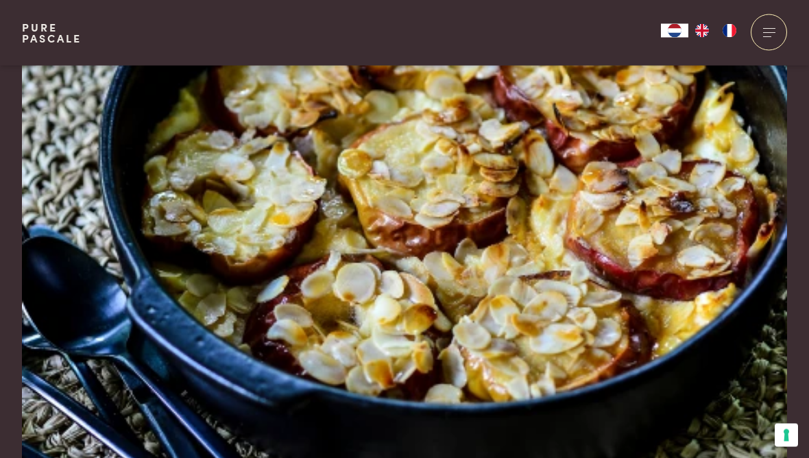
scroll to position [41, 0]
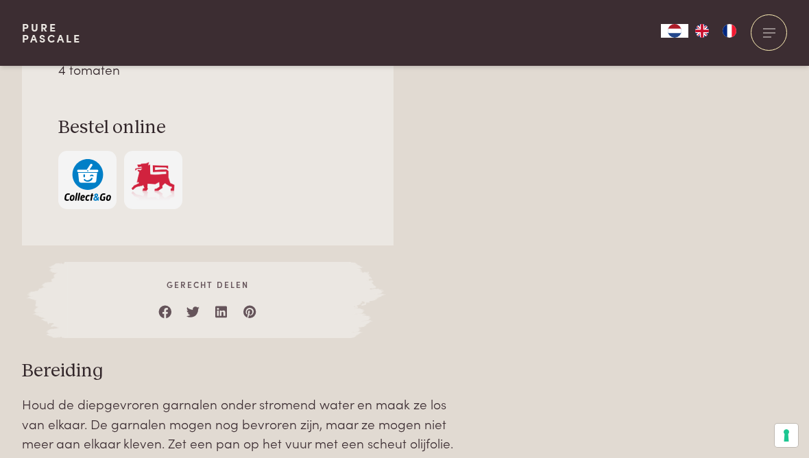
scroll to position [1270, 0]
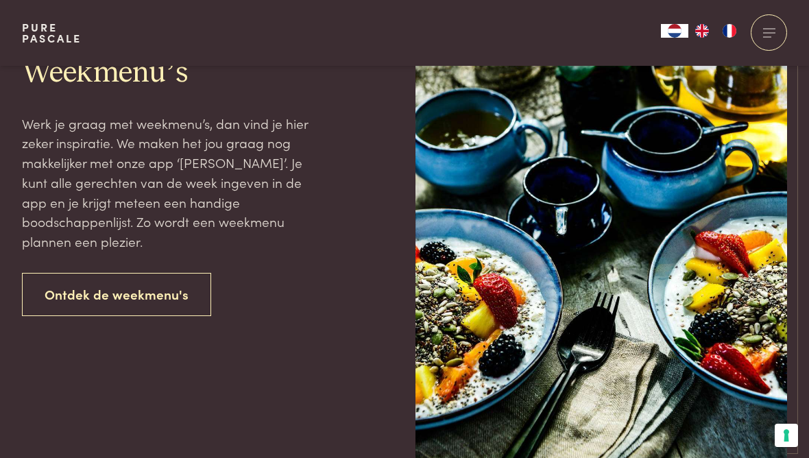
scroll to position [1686, 0]
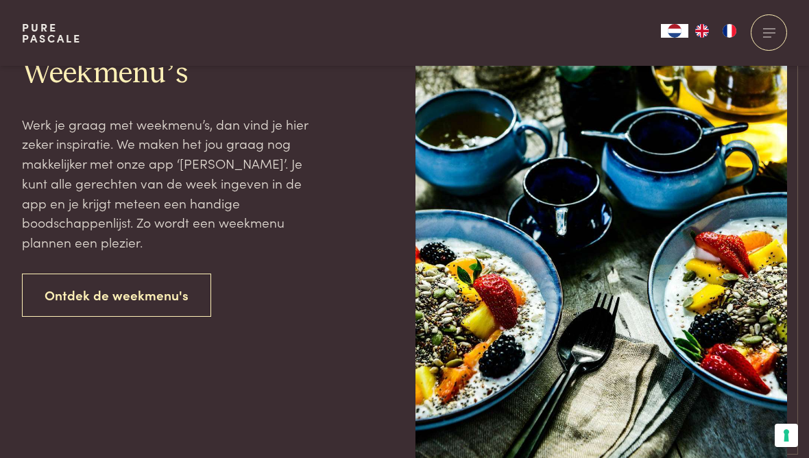
click at [164, 285] on link "Ontdek de weekmenu's" at bounding box center [116, 295] width 189 height 43
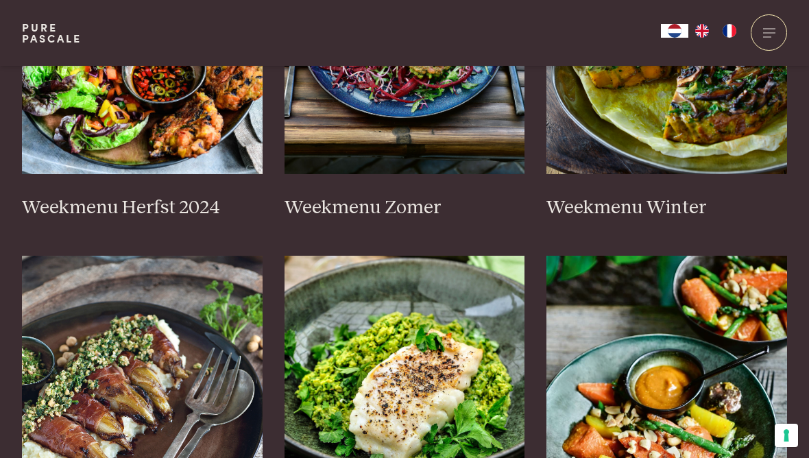
scroll to position [543, 0]
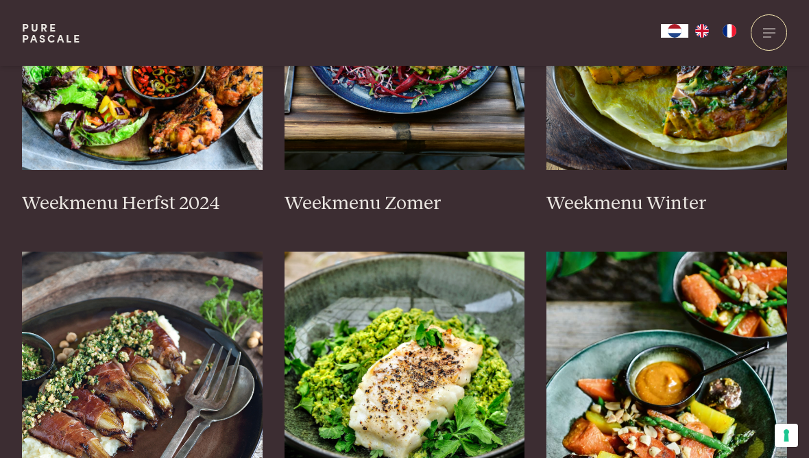
click at [390, 192] on h3 "Weekmenu Zomer" at bounding box center [405, 204] width 241 height 24
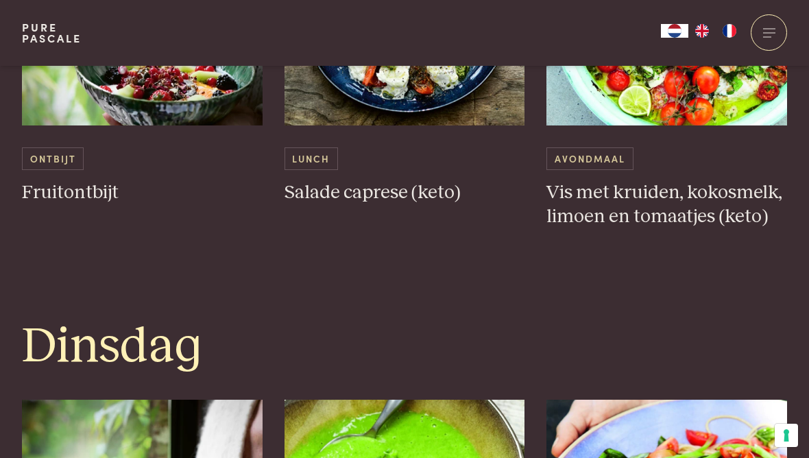
scroll to position [881, 0]
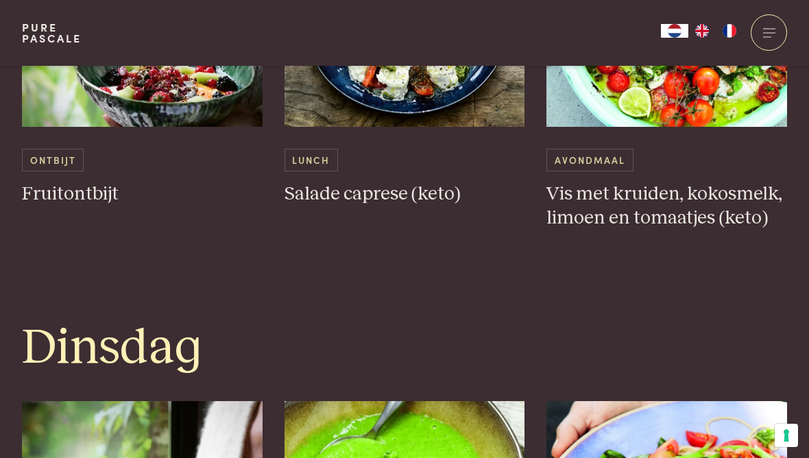
click at [316, 162] on span "Lunch" at bounding box center [312, 160] width 54 height 23
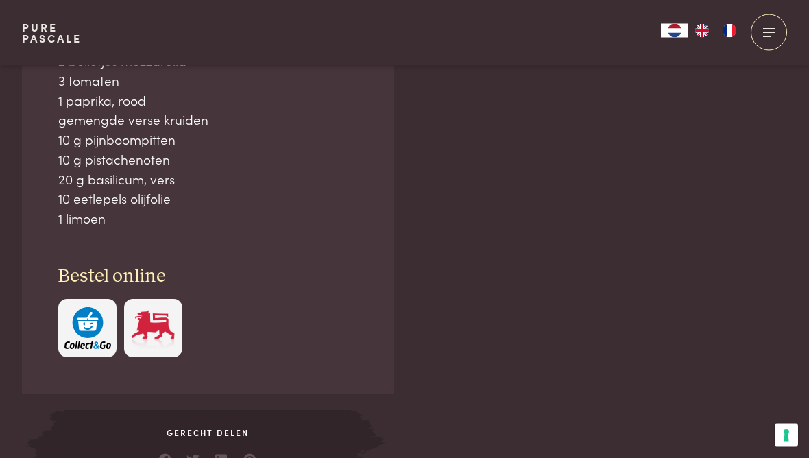
scroll to position [962, 0]
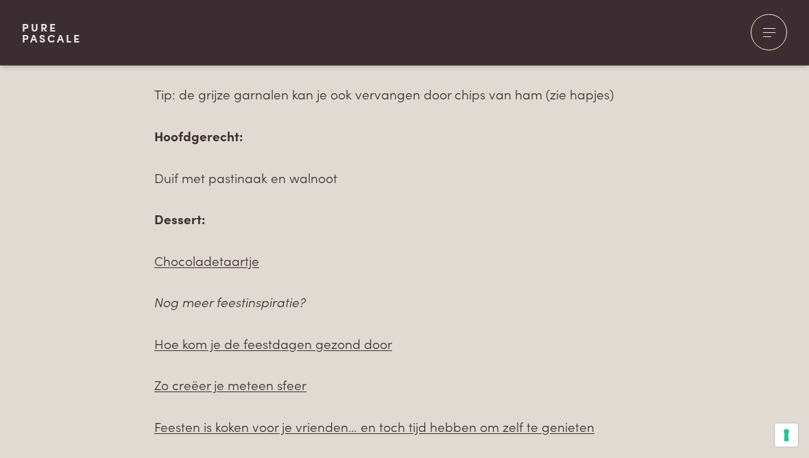
scroll to position [1114, 0]
click at [231, 257] on link "Chocoladetaartje" at bounding box center [206, 261] width 105 height 19
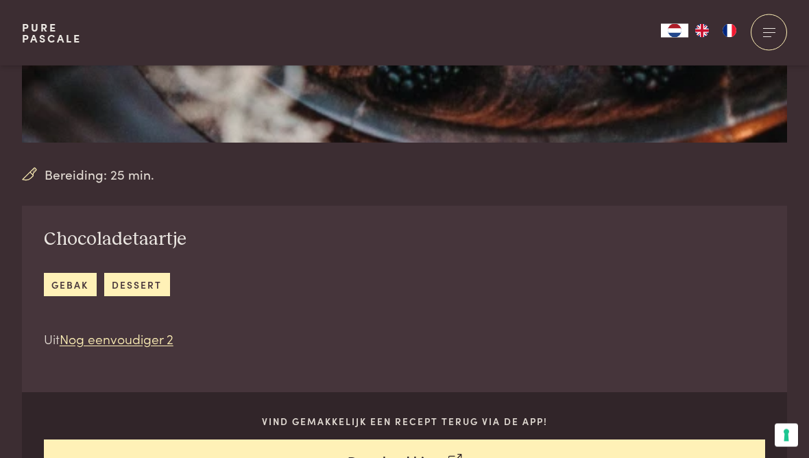
scroll to position [326, 0]
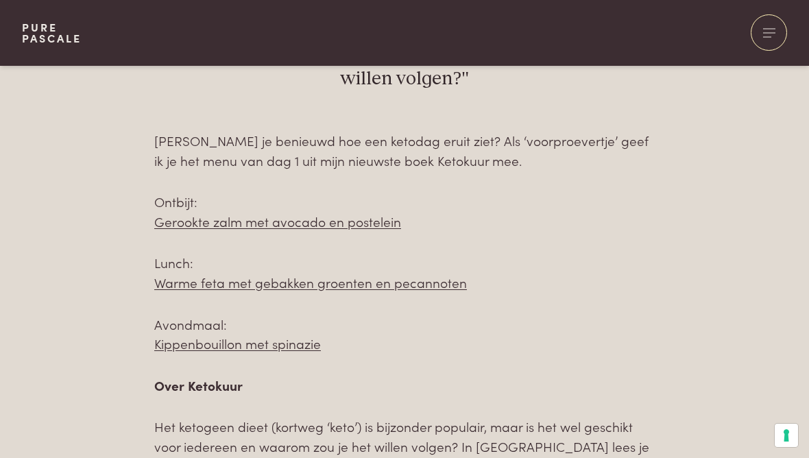
scroll to position [632, 0]
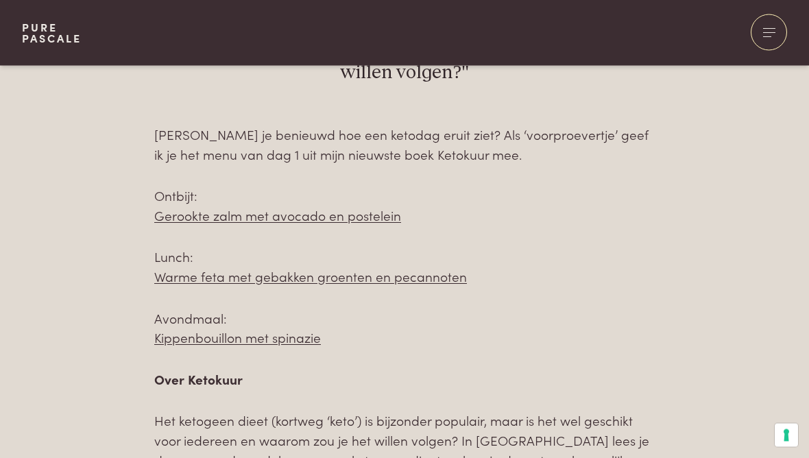
click at [366, 217] on link "Gerookte zalm met avocado en postelein" at bounding box center [277, 215] width 247 height 19
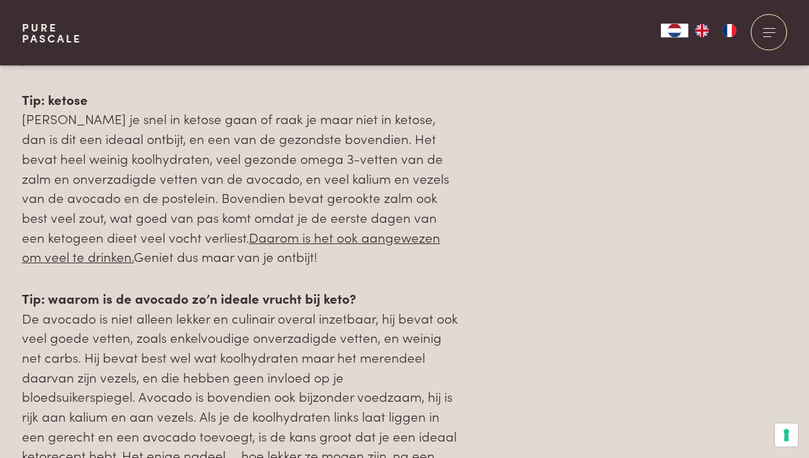
scroll to position [1598, 0]
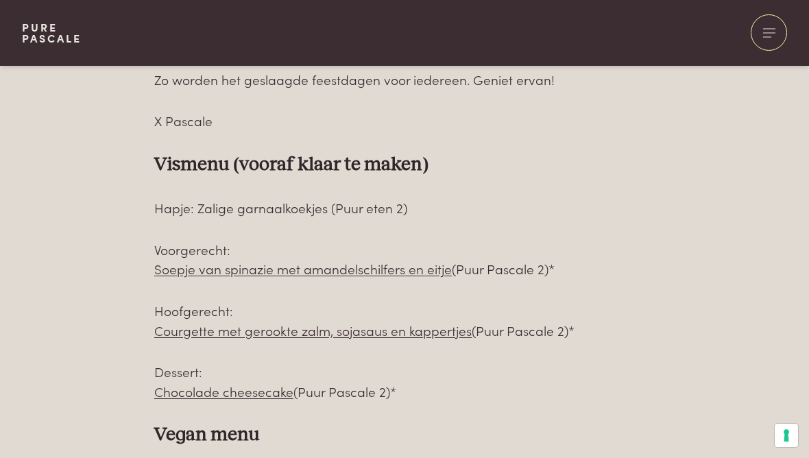
scroll to position [926, 0]
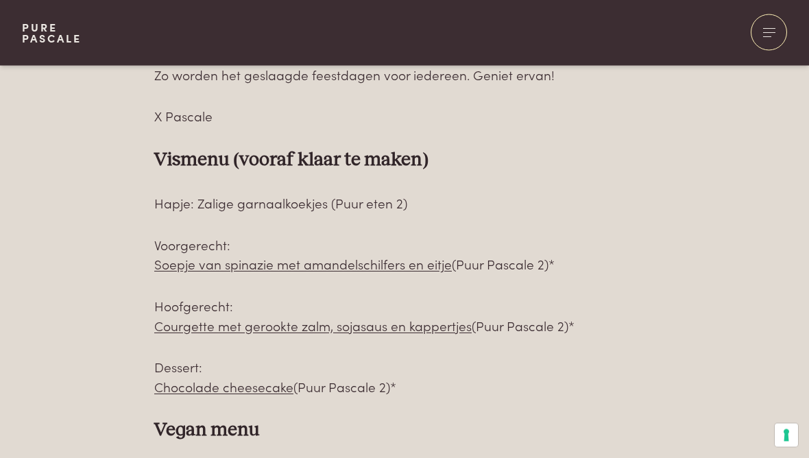
click at [396, 261] on link "Soepje van spinazie met amandelschilfers en eitje" at bounding box center [303, 264] width 298 height 19
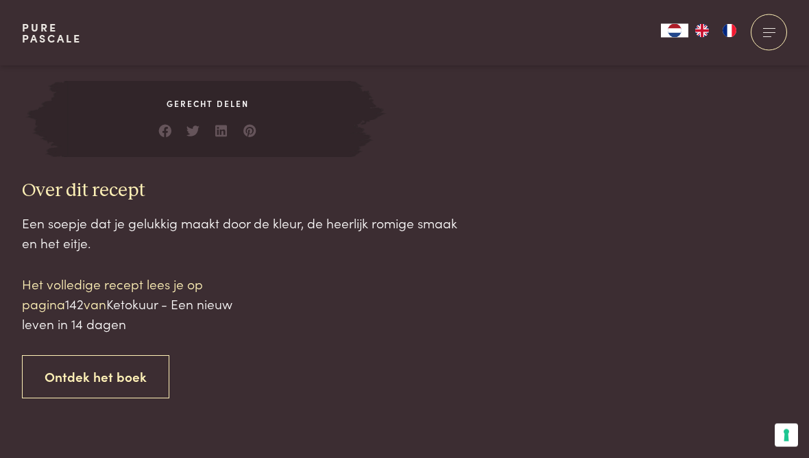
scroll to position [1191, 0]
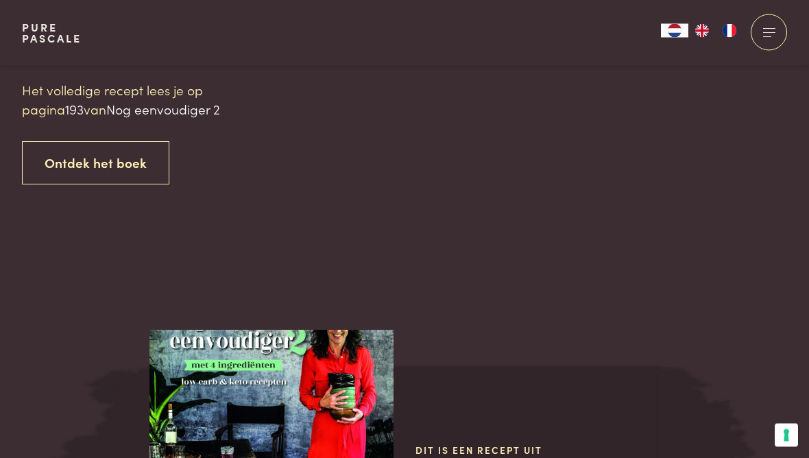
scroll to position [1438, 0]
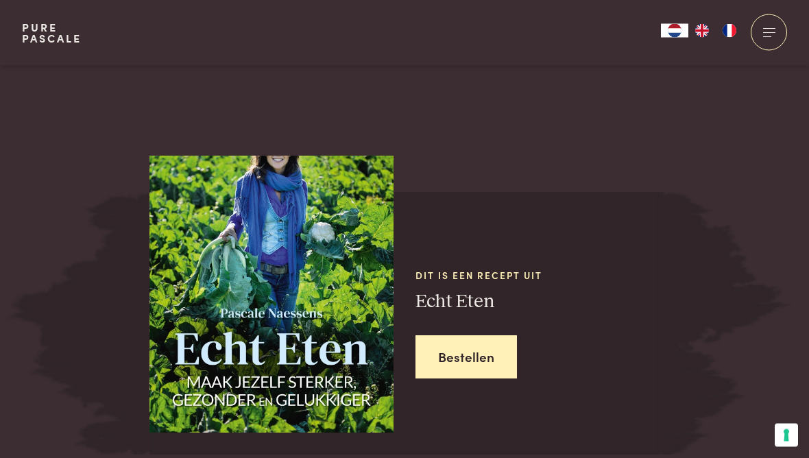
scroll to position [1515, 0]
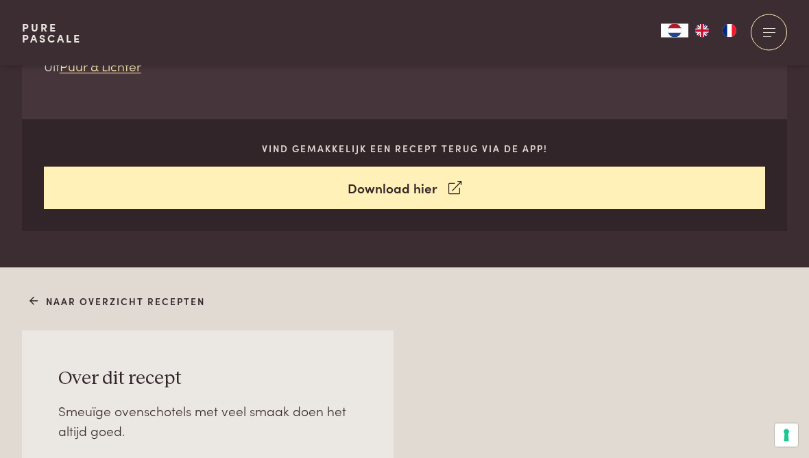
scroll to position [657, 0]
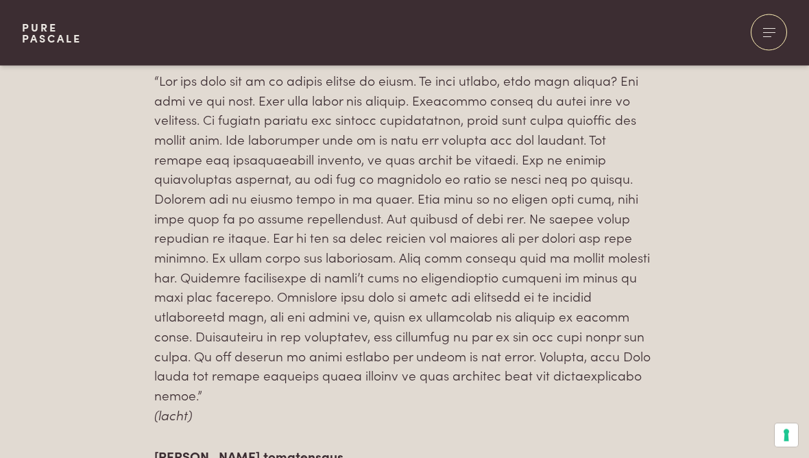
scroll to position [857, 0]
